Goal: Information Seeking & Learning: Check status

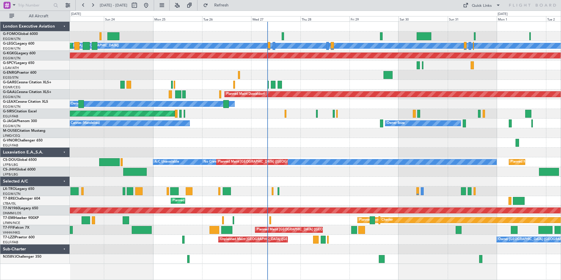
click at [344, 154] on div "A/C Unavailable [GEOGRAPHIC_DATA] ([GEOGRAPHIC_DATA]) Planned Maint [GEOGRAPHIC…" at bounding box center [315, 143] width 491 height 242
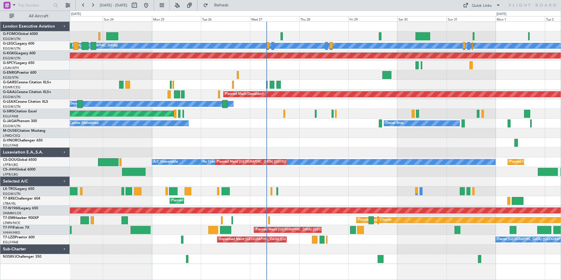
click at [94, 157] on div "A/C Unavailable [GEOGRAPHIC_DATA] ([GEOGRAPHIC_DATA]) Planned Maint [GEOGRAPHIC…" at bounding box center [315, 143] width 491 height 242
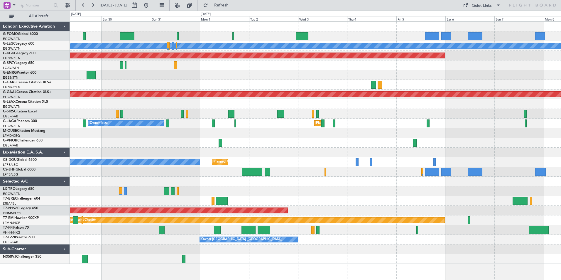
click at [76, 171] on div "A/C Unavailable [GEOGRAPHIC_DATA] ([GEOGRAPHIC_DATA]) AOG Maint [GEOGRAPHIC_DAT…" at bounding box center [315, 143] width 491 height 242
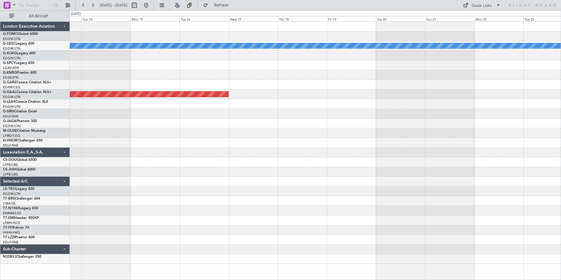
click at [102, 176] on div "A/C Unavailable [GEOGRAPHIC_DATA] ([GEOGRAPHIC_DATA]) Planned [GEOGRAPHIC_DATA]" at bounding box center [315, 143] width 491 height 242
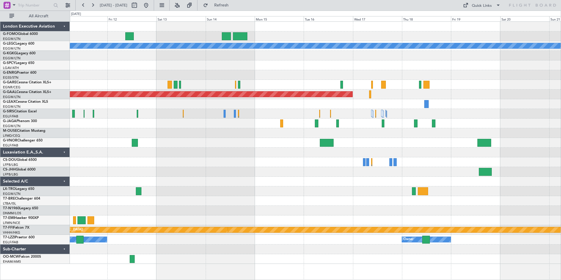
click at [204, 190] on div "A/C Unavailable [GEOGRAPHIC_DATA] ([GEOGRAPHIC_DATA]) Planned [GEOGRAPHIC_DATA]…" at bounding box center [315, 143] width 491 height 242
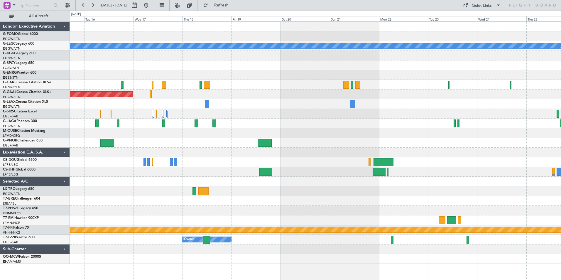
click at [136, 187] on div "A/C Unavailable [GEOGRAPHIC_DATA] ([GEOGRAPHIC_DATA]) Planned [GEOGRAPHIC_DATA]…" at bounding box center [315, 143] width 491 height 242
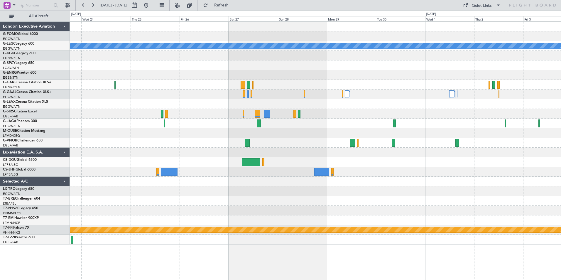
click at [57, 194] on div "A/C Unavailable [GEOGRAPHIC_DATA] ([GEOGRAPHIC_DATA]) Planned Maint Geneva ([GE…" at bounding box center [280, 145] width 561 height 269
click at [560, 154] on html "[DATE] - [DATE] Refresh Quick Links All Aircraft A/C Unavailable [GEOGRAPHIC_DA…" at bounding box center [280, 140] width 561 height 280
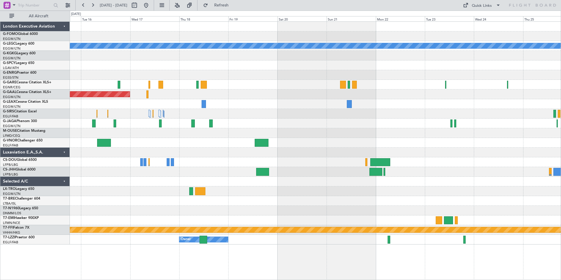
click at [560, 171] on html "[DATE] - [DATE] Refresh Quick Links All Aircraft A/C Unavailable [GEOGRAPHIC_DA…" at bounding box center [280, 140] width 561 height 280
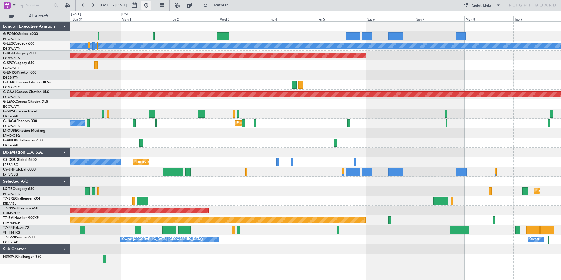
click at [151, 7] on button at bounding box center [145, 5] width 9 height 9
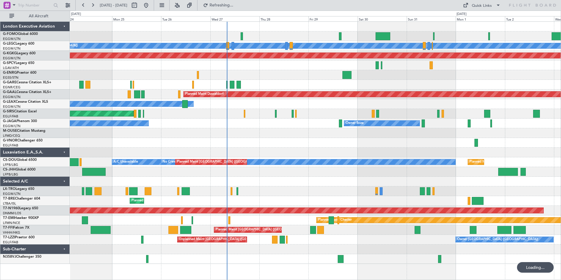
click at [339, 222] on div "A/C Unavailable [GEOGRAPHIC_DATA] ([GEOGRAPHIC_DATA]) AOG Maint [GEOGRAPHIC_DAT…" at bounding box center [315, 143] width 491 height 242
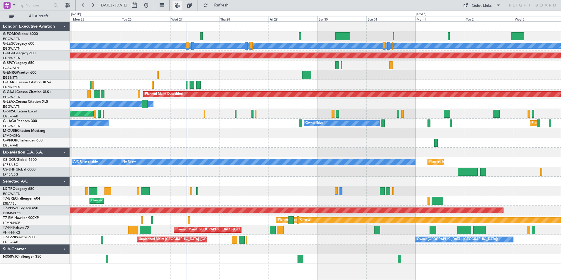
click at [182, 6] on button at bounding box center [176, 5] width 9 height 9
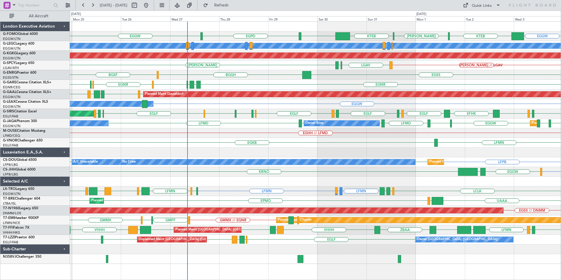
click at [260, 112] on div "EGGW EGPD EGGW KTEB [PERSON_NAME] KTEB EGGW A/C Unavailable [GEOGRAPHIC_DATA] (…" at bounding box center [315, 143] width 491 height 242
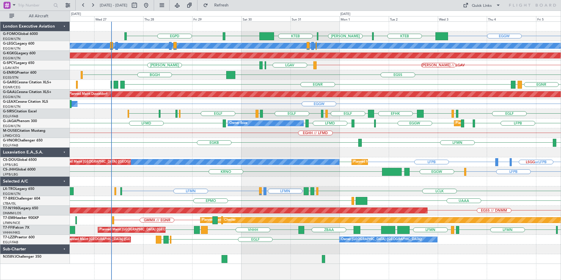
click at [336, 77] on div "BGGH [GEOGRAPHIC_DATA]" at bounding box center [315, 75] width 491 height 10
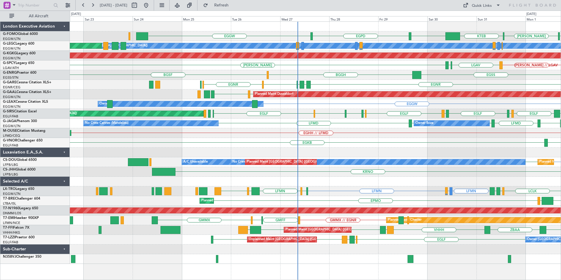
click at [356, 189] on div "KTEB [PERSON_NAME] KTEB EGGW EGPD EGGW EGGW A/C Unavailable [GEOGRAPHIC_DATA] (…" at bounding box center [315, 143] width 491 height 242
click at [342, 184] on div at bounding box center [315, 182] width 491 height 10
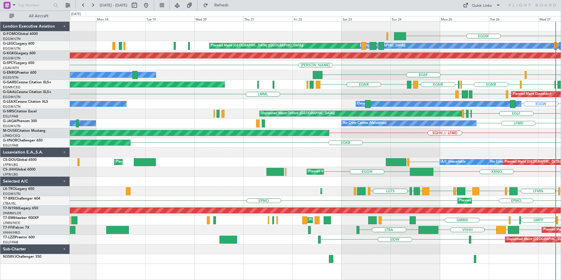
click at [361, 254] on div "EGGW EGPD EGGW Planned Maint Windsor Locks ([PERSON_NAME] Intl) A/C Unavailable…" at bounding box center [315, 143] width 491 height 242
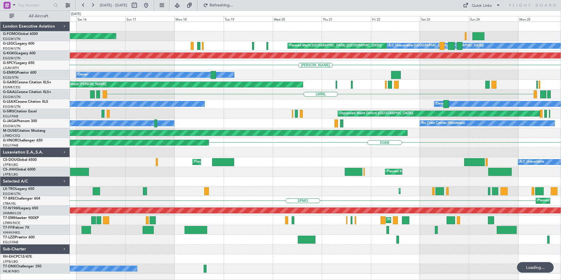
click at [174, 241] on div "Planned Maint Windsor Locks ([PERSON_NAME] Intl) Planned Maint [GEOGRAPHIC_DATA…" at bounding box center [315, 148] width 491 height 252
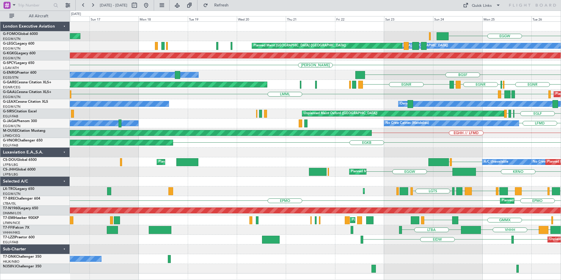
click at [469, 257] on div "Planned Maint Windsor Locks ([PERSON_NAME] Intl) EGGW A/C Unavailable [GEOGRAPH…" at bounding box center [315, 148] width 491 height 252
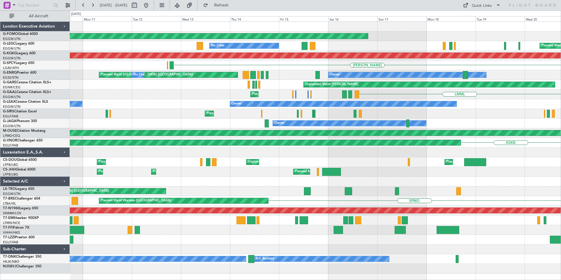
click at [296, 245] on div at bounding box center [315, 249] width 491 height 10
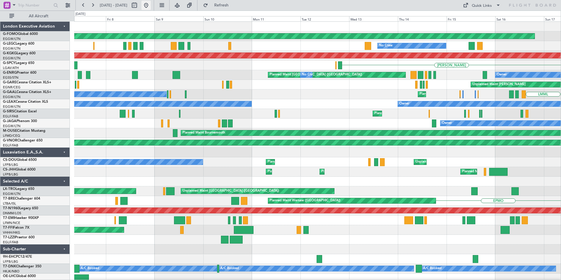
click at [151, 3] on button at bounding box center [145, 5] width 9 height 9
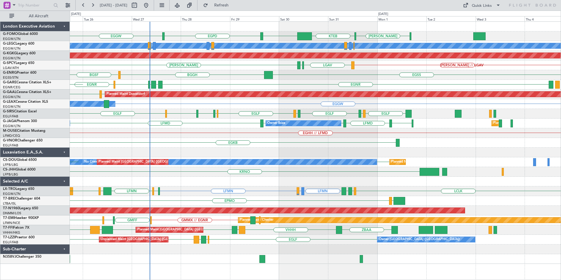
click at [203, 98] on div "EGPD EGGW EGGW KTEB [PERSON_NAME] A/C Unavailable [GEOGRAPHIC_DATA] ([GEOGRAPHI…" at bounding box center [315, 143] width 491 height 242
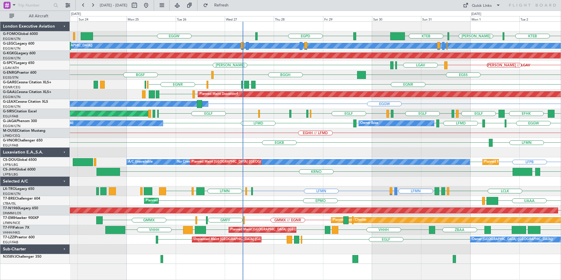
click at [305, 99] on div "EGPD EGGW KTEB [PERSON_NAME] KTEB EGGW EGGW A/C Unavailable [GEOGRAPHIC_DATA] (…" at bounding box center [315, 143] width 491 height 242
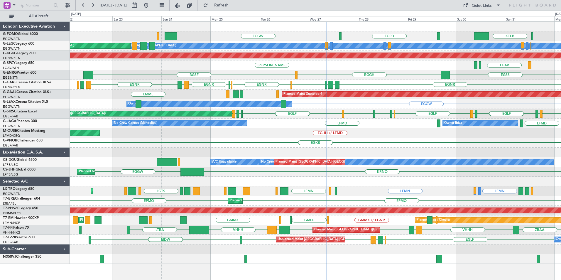
click at [265, 75] on div "BGGH BGSF [GEOGRAPHIC_DATA]" at bounding box center [315, 75] width 491 height 10
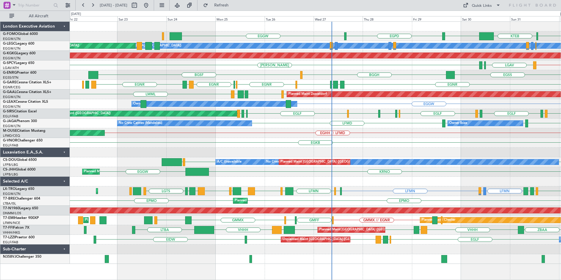
click at [298, 86] on div "EGPD EGGW [PERSON_NAME] KTEB EGGW A/C Unavailable [GEOGRAPHIC_DATA] ([GEOGRAPHI…" at bounding box center [315, 143] width 491 height 242
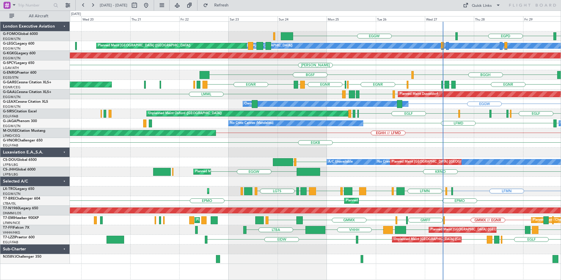
click at [299, 77] on div "BGGH BGSF Owner" at bounding box center [315, 75] width 491 height 10
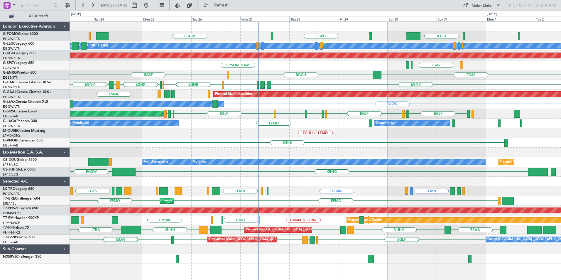
click at [346, 115] on div "EGPD EGGW KTEB EGGW A/C Unavailable [GEOGRAPHIC_DATA] ([GEOGRAPHIC_DATA]) Plann…" at bounding box center [315, 143] width 491 height 242
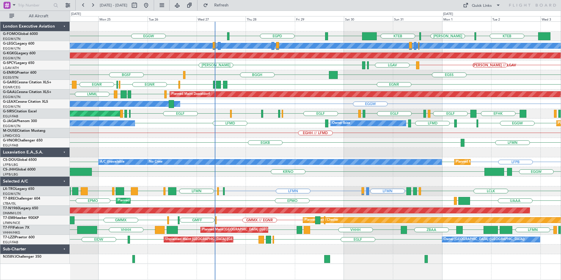
click at [199, 185] on div "EGPD EGGW KTEB [PERSON_NAME] KTEB EGGW A/C Unavailable [GEOGRAPHIC_DATA] ([GEOG…" at bounding box center [315, 143] width 491 height 242
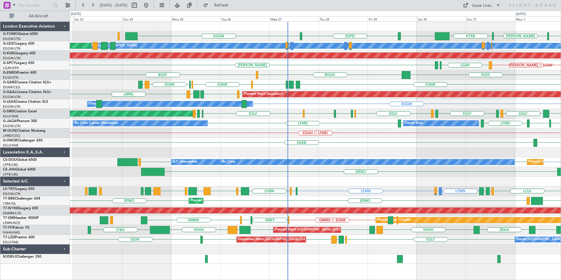
click at [267, 201] on div "EGPD EGGW KTEB [PERSON_NAME] KTEB EGGW EGGW A/C Unavailable [GEOGRAPHIC_DATA] (…" at bounding box center [315, 143] width 491 height 242
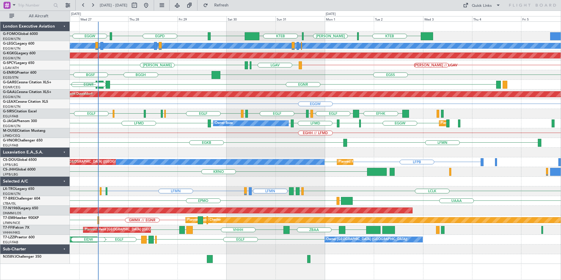
click at [172, 232] on div "EGGW KTEB [PERSON_NAME] KTEB EGGW EGPD A/C Unavailable [GEOGRAPHIC_DATA] ([GEOG…" at bounding box center [315, 143] width 491 height 242
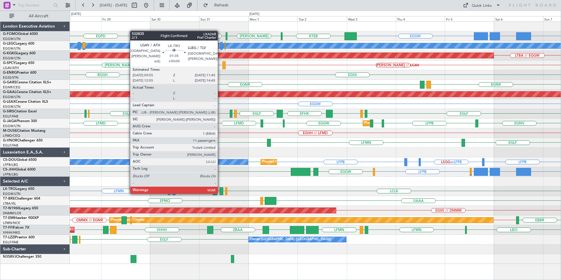
click at [220, 193] on div at bounding box center [221, 191] width 4 height 8
